Goal: Transaction & Acquisition: Purchase product/service

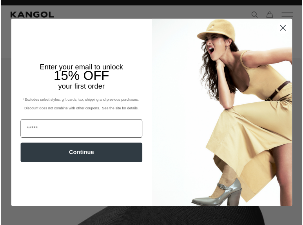
scroll to position [0, 162]
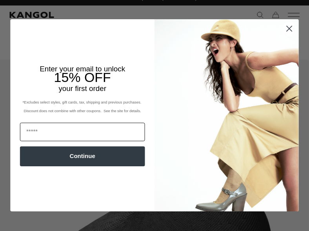
click at [126, 138] on input "Email" at bounding box center [82, 132] width 125 height 18
click at [287, 30] on icon "Close dialog" at bounding box center [289, 28] width 5 height 5
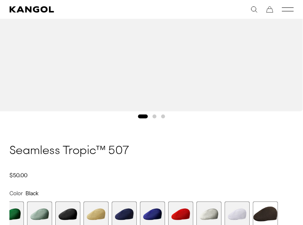
scroll to position [0, 0]
click at [154, 116] on button "Go to slide 2" at bounding box center [155, 116] width 4 height 4
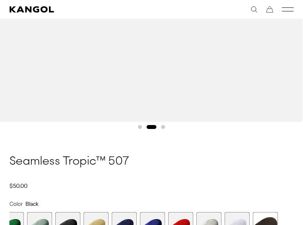
scroll to position [338, 0]
click at [163, 126] on button "Go to slide 3" at bounding box center [163, 127] width 4 height 4
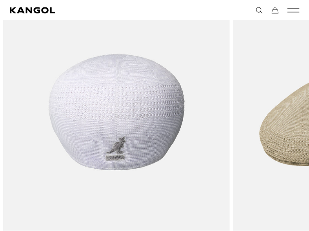
scroll to position [897, 0]
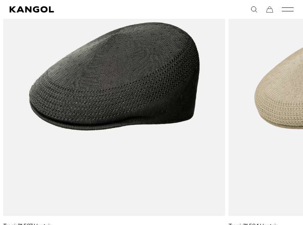
click at [251, 5] on comp-header "Kangol x J.Lindeberg Kangol x J.Lindeberg Men's Shop All Headwear Tops Outerwea…" at bounding box center [151, 9] width 303 height 19
click at [252, 9] on icon "Search here" at bounding box center [254, 9] width 7 height 7
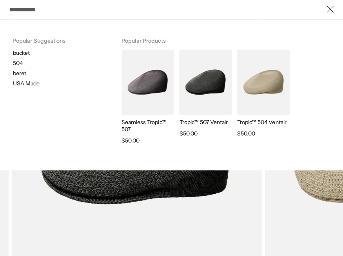
scroll to position [0, 161]
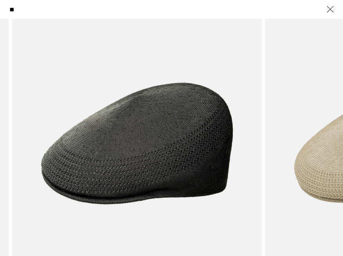
type input "***"
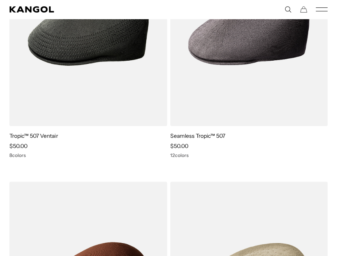
click at [287, 10] on icon "Search here" at bounding box center [287, 9] width 7 height 7
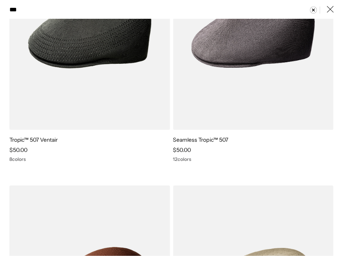
click at [127, 5] on input "***" at bounding box center [171, 10] width 324 height 18
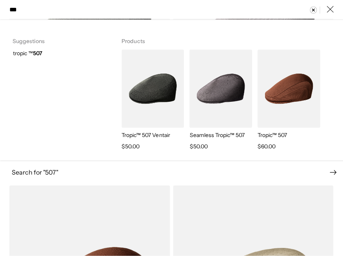
click at [39, 51] on strong "507" at bounding box center [37, 53] width 9 height 7
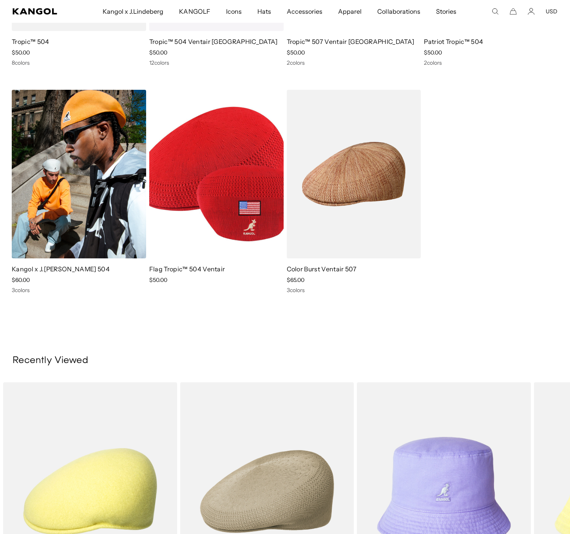
click at [64, 153] on img at bounding box center [79, 174] width 134 height 169
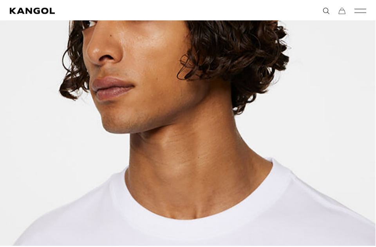
scroll to position [0, 161]
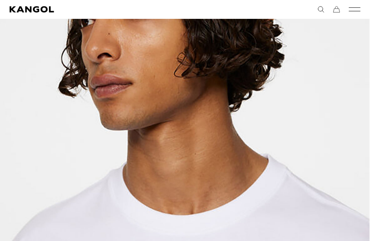
click at [243, 86] on img "1 of 6" at bounding box center [182, 102] width 374 height 468
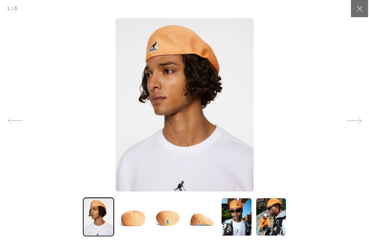
scroll to position [0, 0]
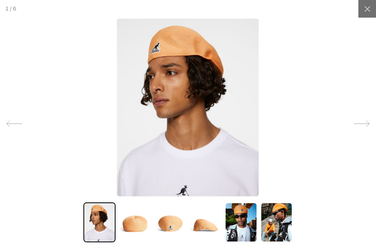
click at [368, 10] on div at bounding box center [368, 9] width 18 height 18
click at [365, 9] on icon at bounding box center [368, 9] width 6 height 6
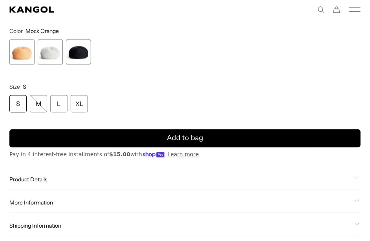
scroll to position [0, 161]
click at [77, 49] on span "3 of 3" at bounding box center [78, 51] width 25 height 25
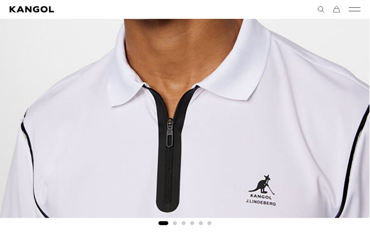
scroll to position [0, 161]
click at [174, 223] on button "Go to slide 2" at bounding box center [175, 223] width 4 height 4
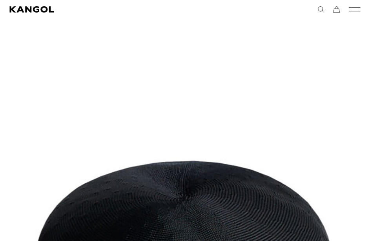
scroll to position [0, 0]
drag, startPoint x: 321, startPoint y: 8, endPoint x: 317, endPoint y: 5, distance: 4.5
click at [318, 0] on comp-header "Kangol x J.Lindeberg Kangol x J.Lindeberg Men's Shop All Headwear Tops Outerwea…" at bounding box center [185, 9] width 370 height 19
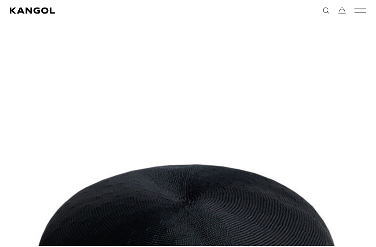
scroll to position [0, 161]
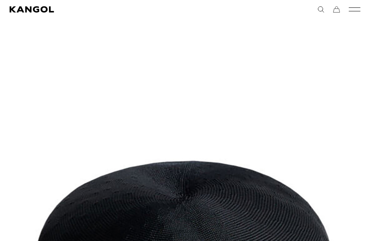
click at [349, 11] on icon "Mobile Menu" at bounding box center [355, 9] width 12 height 7
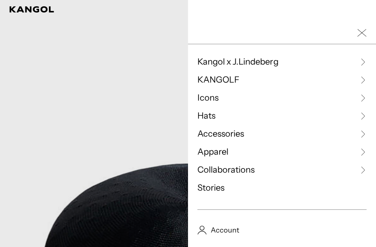
click at [202, 113] on span "Hats" at bounding box center [207, 116] width 18 height 12
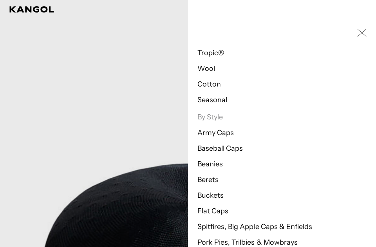
scroll to position [0, 0]
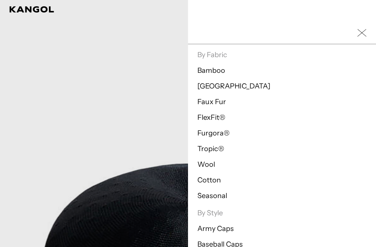
click at [219, 37] on div at bounding box center [282, 33] width 188 height 22
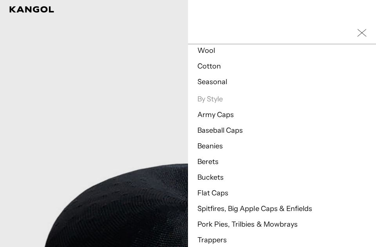
click at [363, 31] on div at bounding box center [282, 33] width 188 height 22
click at [358, 33] on rect "Close Mobile Nav" at bounding box center [362, 32] width 9 height 7
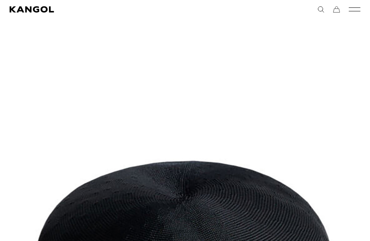
click at [312, 13] on comp-header "Kangol x J.Lindeberg Kangol x J.Lindeberg Men's Shop All Headwear Tops Outerwea…" at bounding box center [185, 9] width 370 height 19
click at [317, 13] on comp-header "Kangol x J.Lindeberg Kangol x J.Lindeberg Men's Shop All Headwear Tops Outerwea…" at bounding box center [185, 9] width 370 height 19
click at [321, 12] on icon "Search here" at bounding box center [320, 9] width 7 height 7
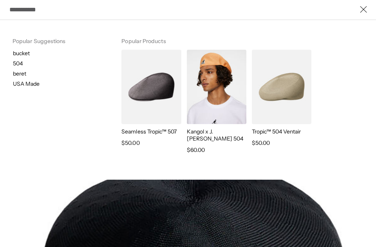
click at [240, 16] on input "Search here" at bounding box center [188, 10] width 358 height 18
click at [238, 12] on input "Search here" at bounding box center [188, 10] width 358 height 18
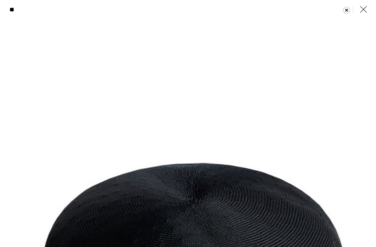
type input "***"
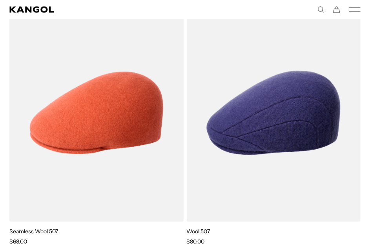
scroll to position [0, 161]
